Goal: Check status: Check status

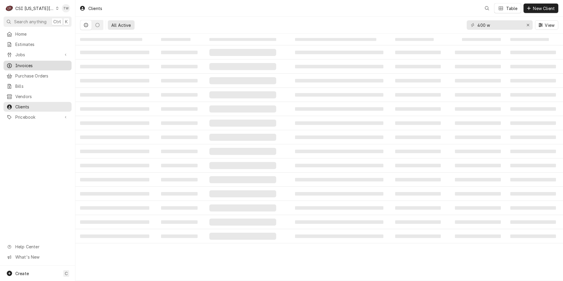
drag, startPoint x: 48, startPoint y: 39, endPoint x: 26, endPoint y: 65, distance: 33.6
click at [26, 65] on span "Invoices" at bounding box center [41, 65] width 53 height 6
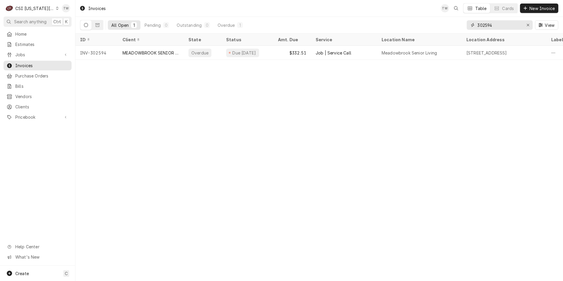
click at [500, 22] on input "302594" at bounding box center [499, 24] width 44 height 9
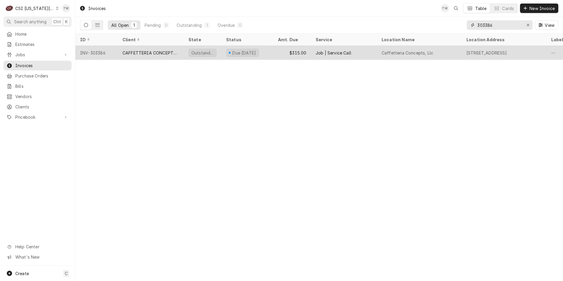
type input "303386"
click at [162, 55] on div "CAFFETTERIA CONCEPTS, LLC" at bounding box center [151, 53] width 66 height 14
